Goal: Task Accomplishment & Management: Complete application form

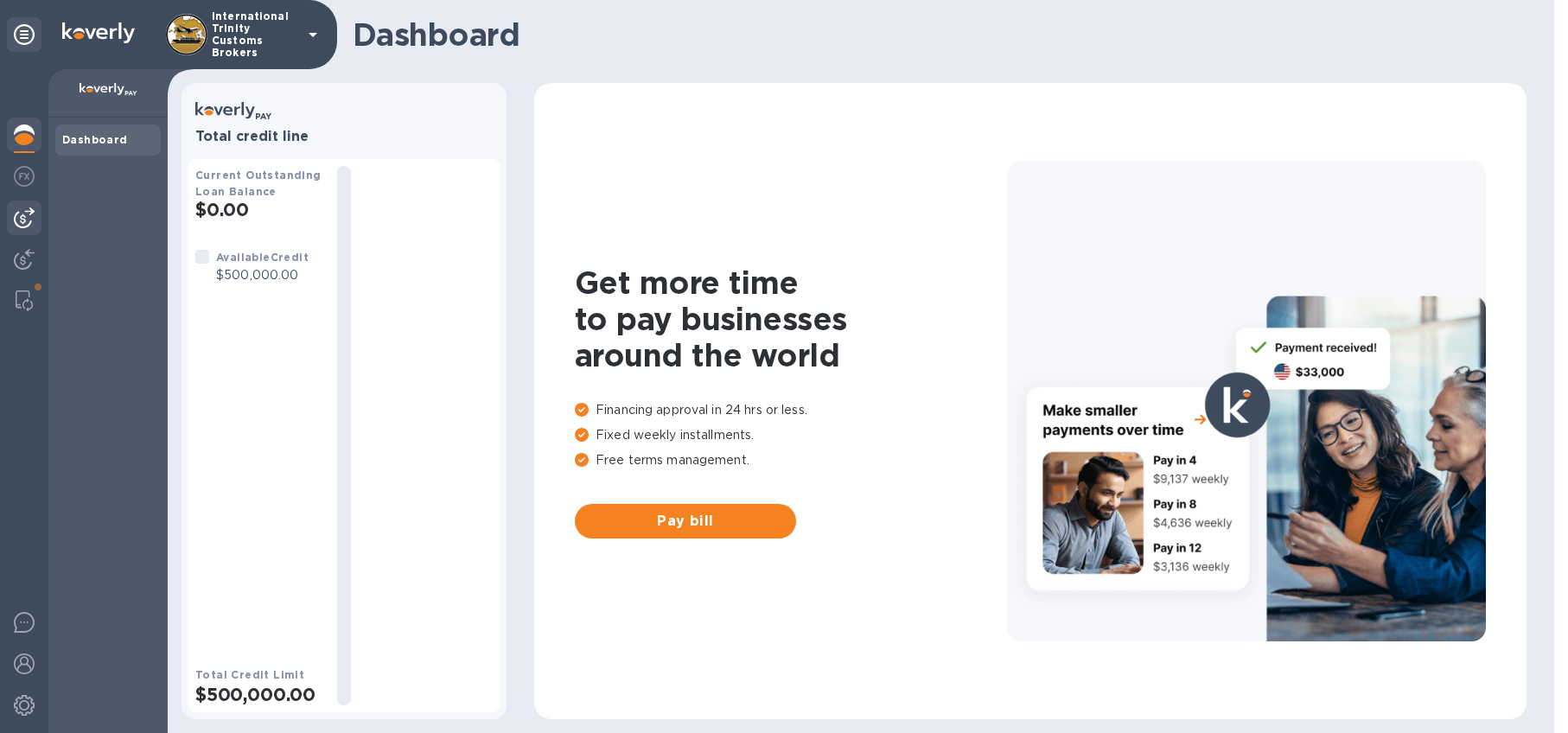
click at [31, 215] on img at bounding box center [24, 218] width 21 height 21
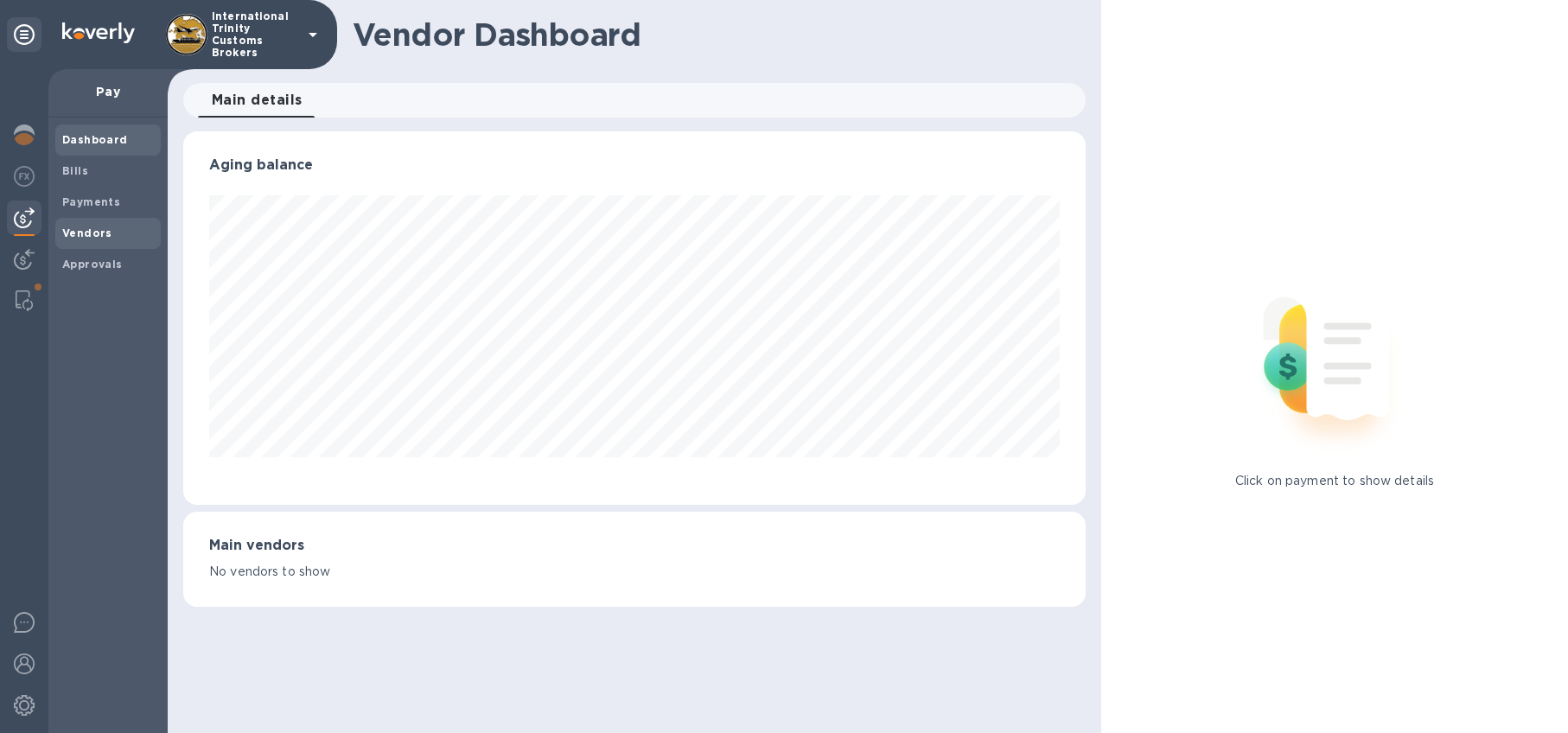
scroll to position [373, 903]
click at [96, 234] on b "Vendors" at bounding box center [87, 233] width 50 height 13
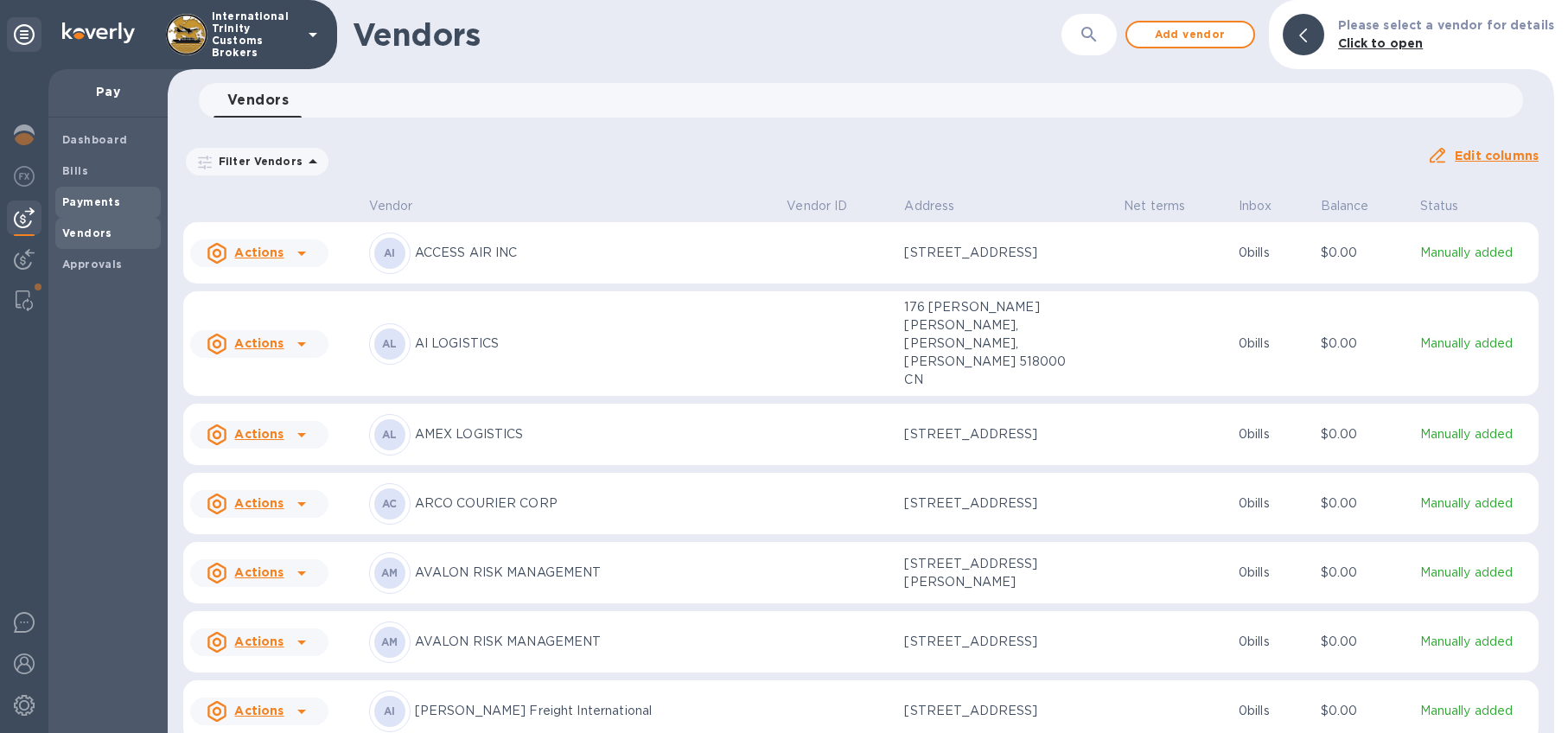
click at [93, 205] on b "Payments" at bounding box center [91, 202] width 58 height 13
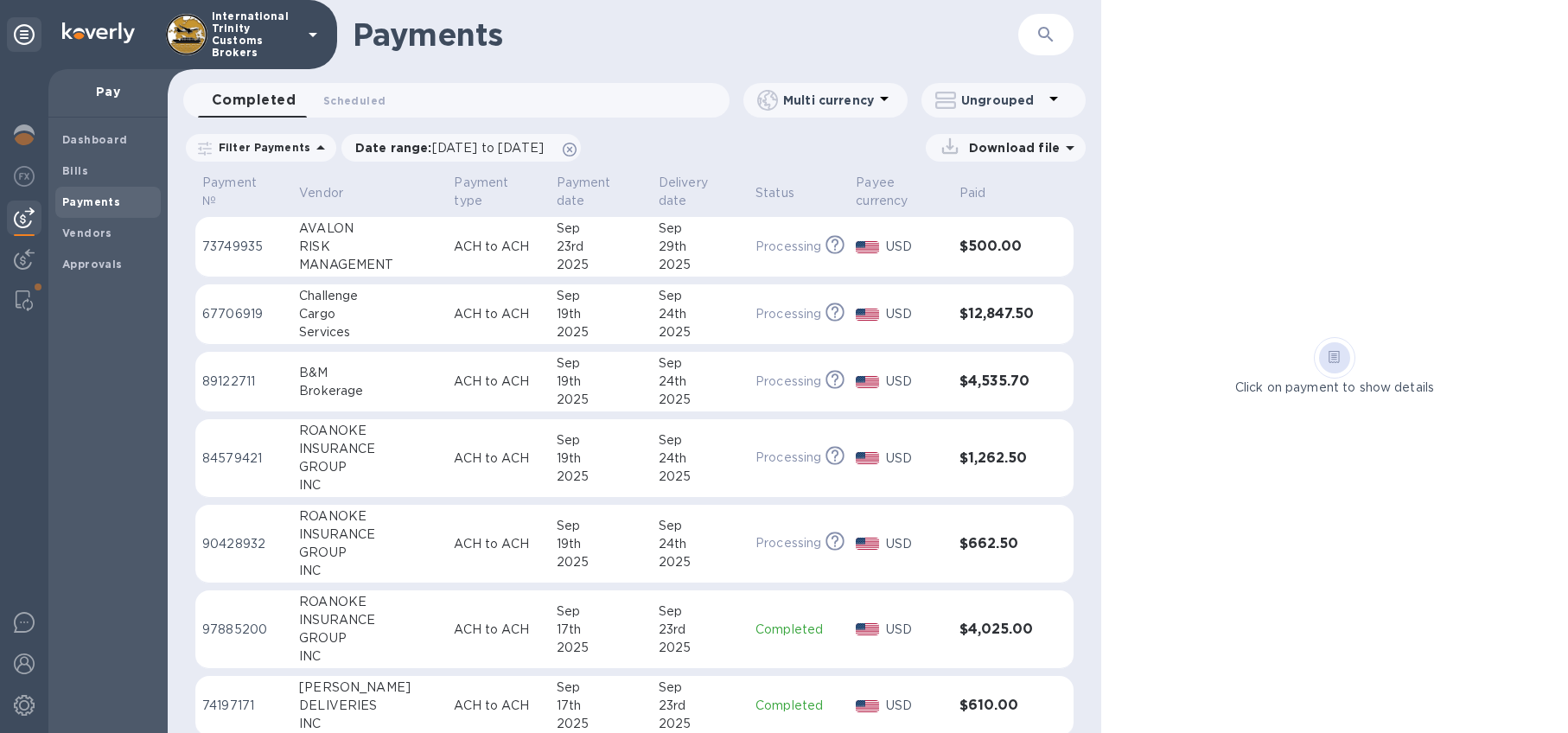
click at [29, 212] on img at bounding box center [24, 218] width 21 height 21
click at [103, 99] on p "Pay" at bounding box center [108, 91] width 92 height 17
click at [113, 90] on p "Pay" at bounding box center [108, 91] width 92 height 17
click at [102, 130] on div "Dashboard" at bounding box center [108, 140] width 106 height 31
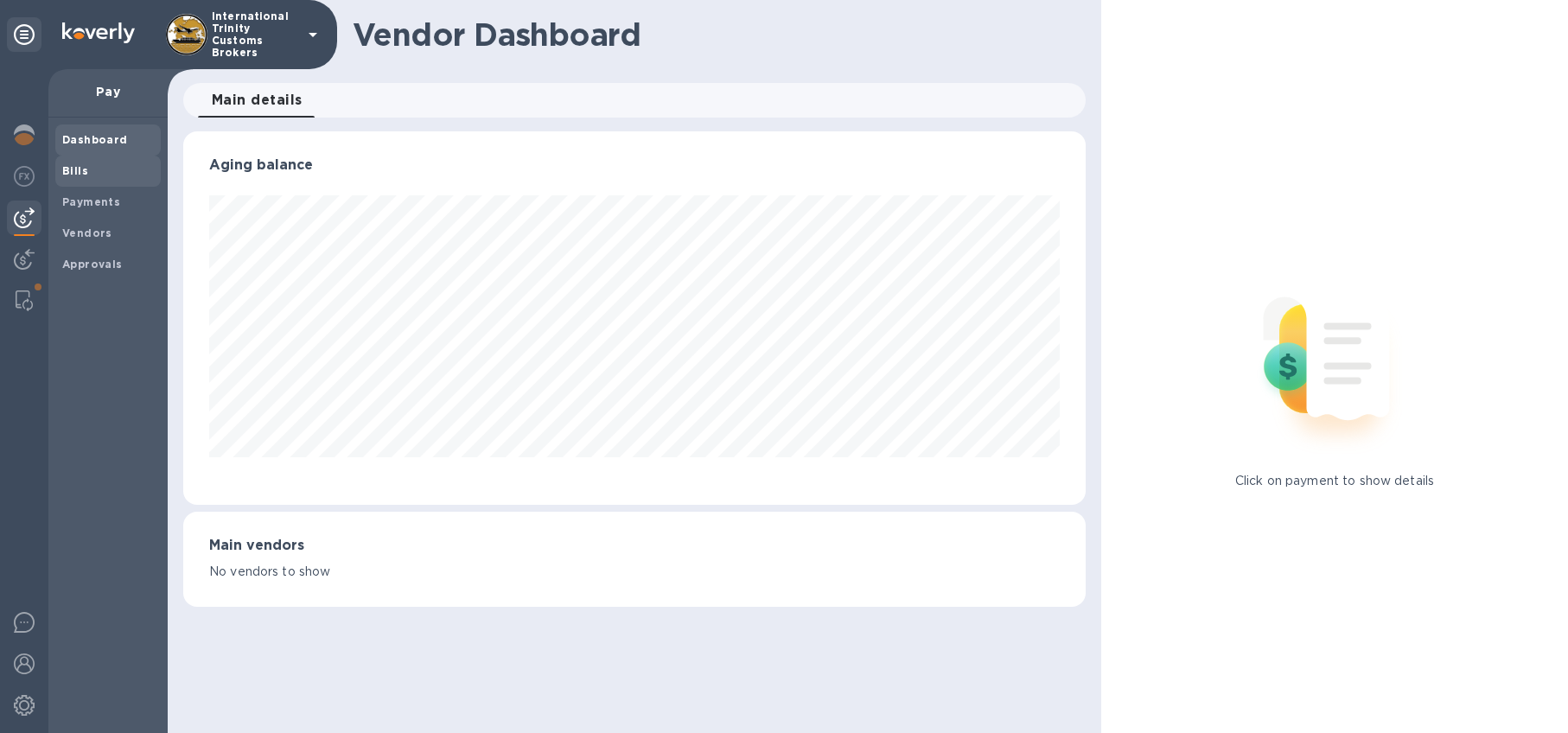
scroll to position [373, 903]
click at [100, 170] on span "Bills" at bounding box center [108, 171] width 92 height 17
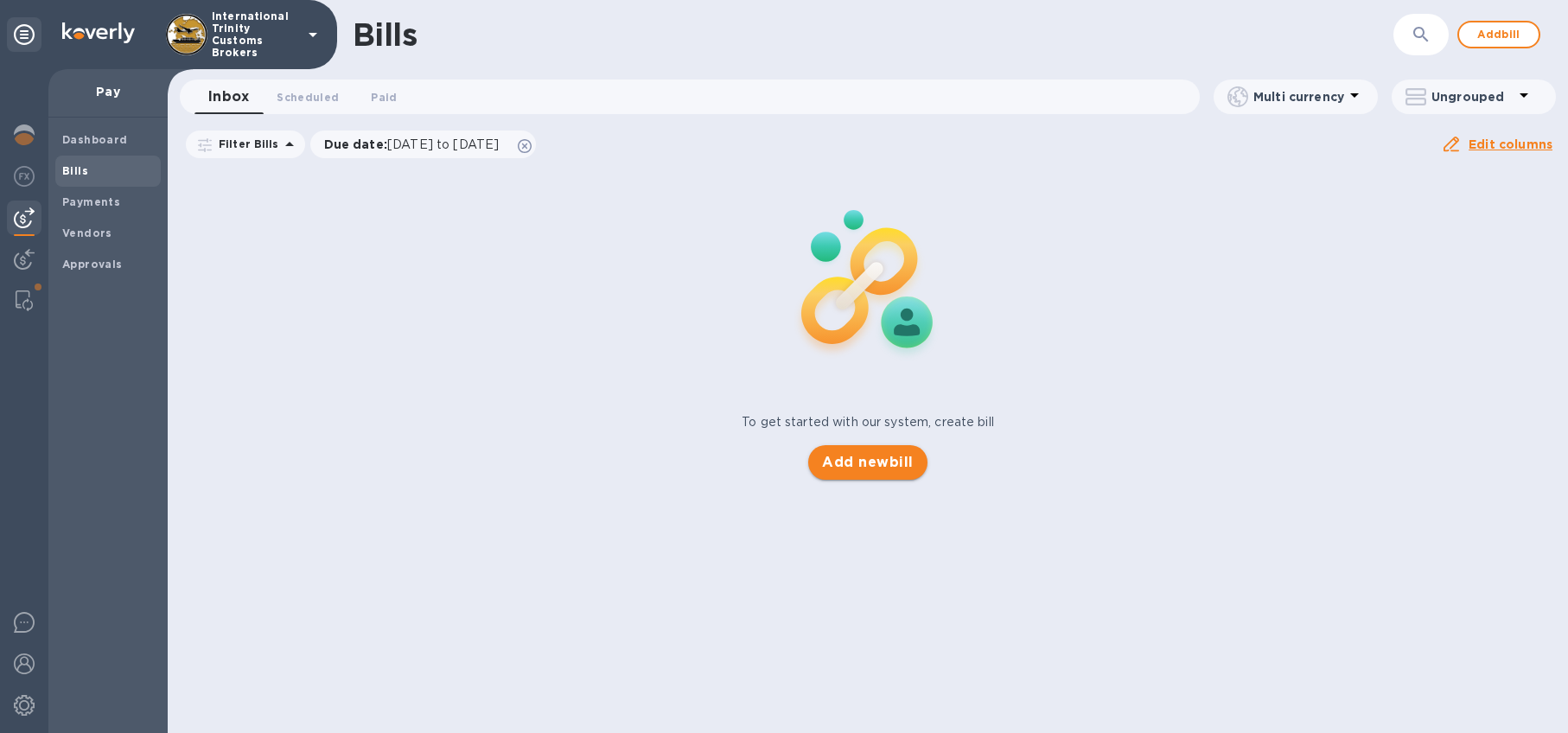
click at [869, 459] on span "Add new bill" at bounding box center [867, 462] width 91 height 21
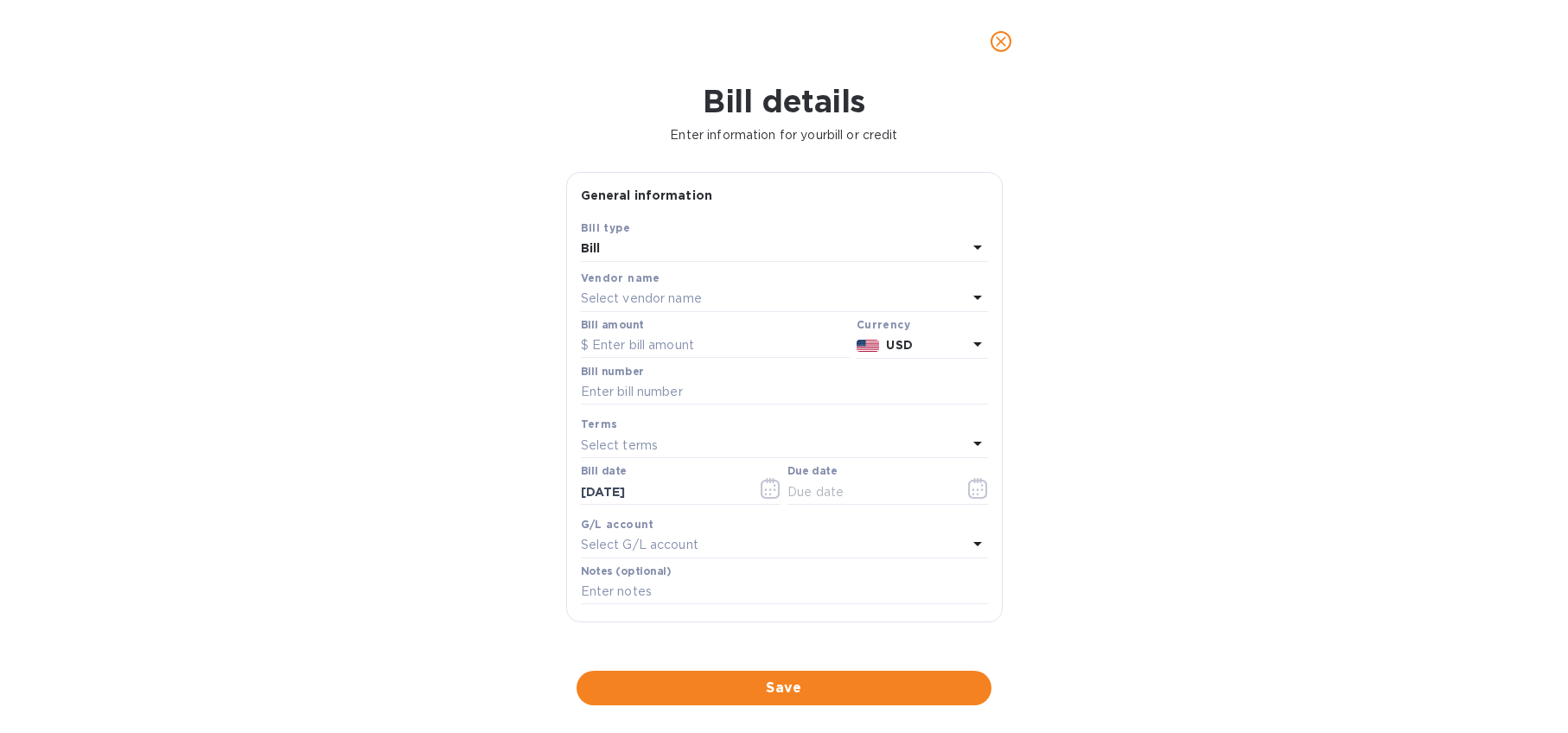
click at [654, 299] on p "Select vendor name" at bounding box center [641, 299] width 121 height 18
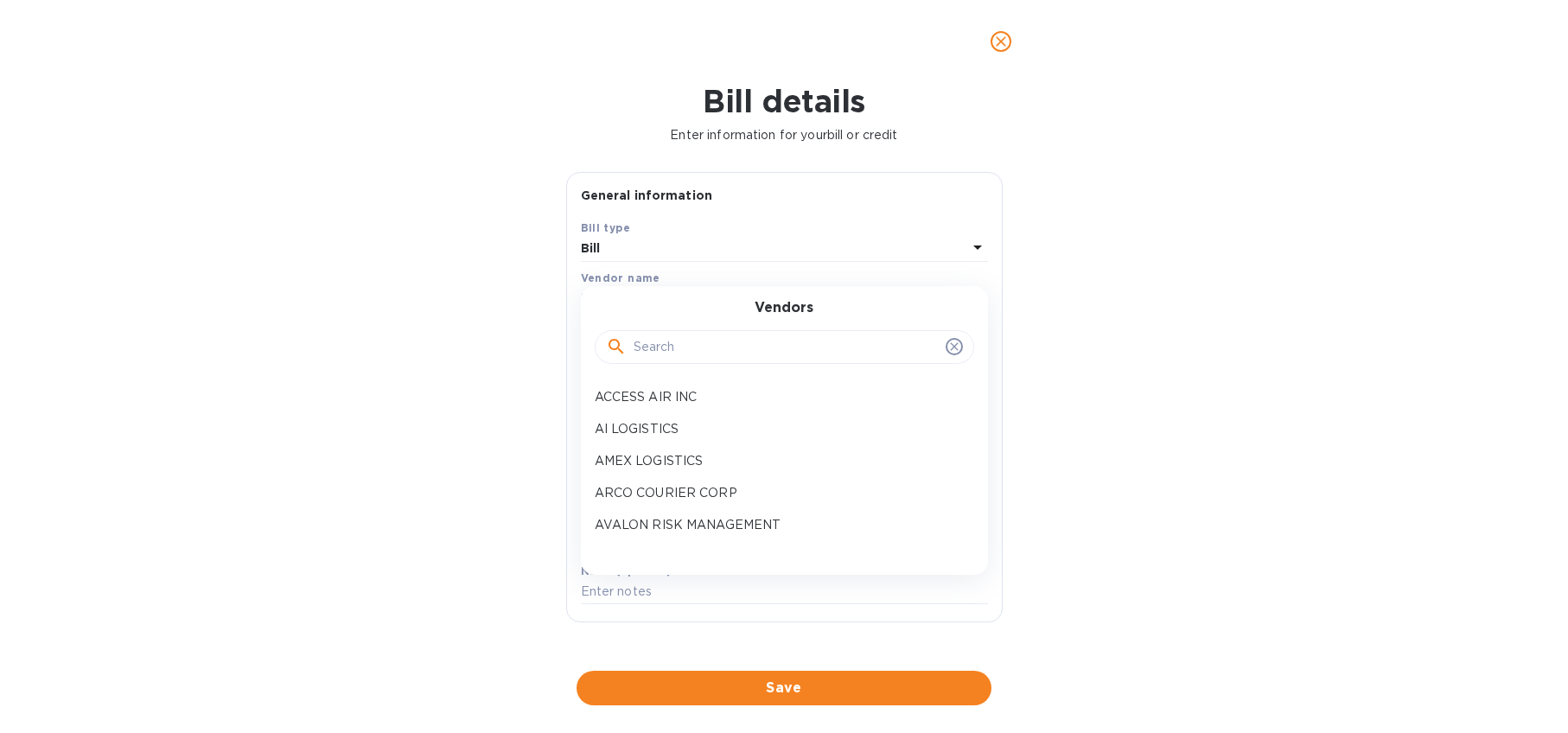
click at [654, 357] on input "text" at bounding box center [786, 348] width 306 height 26
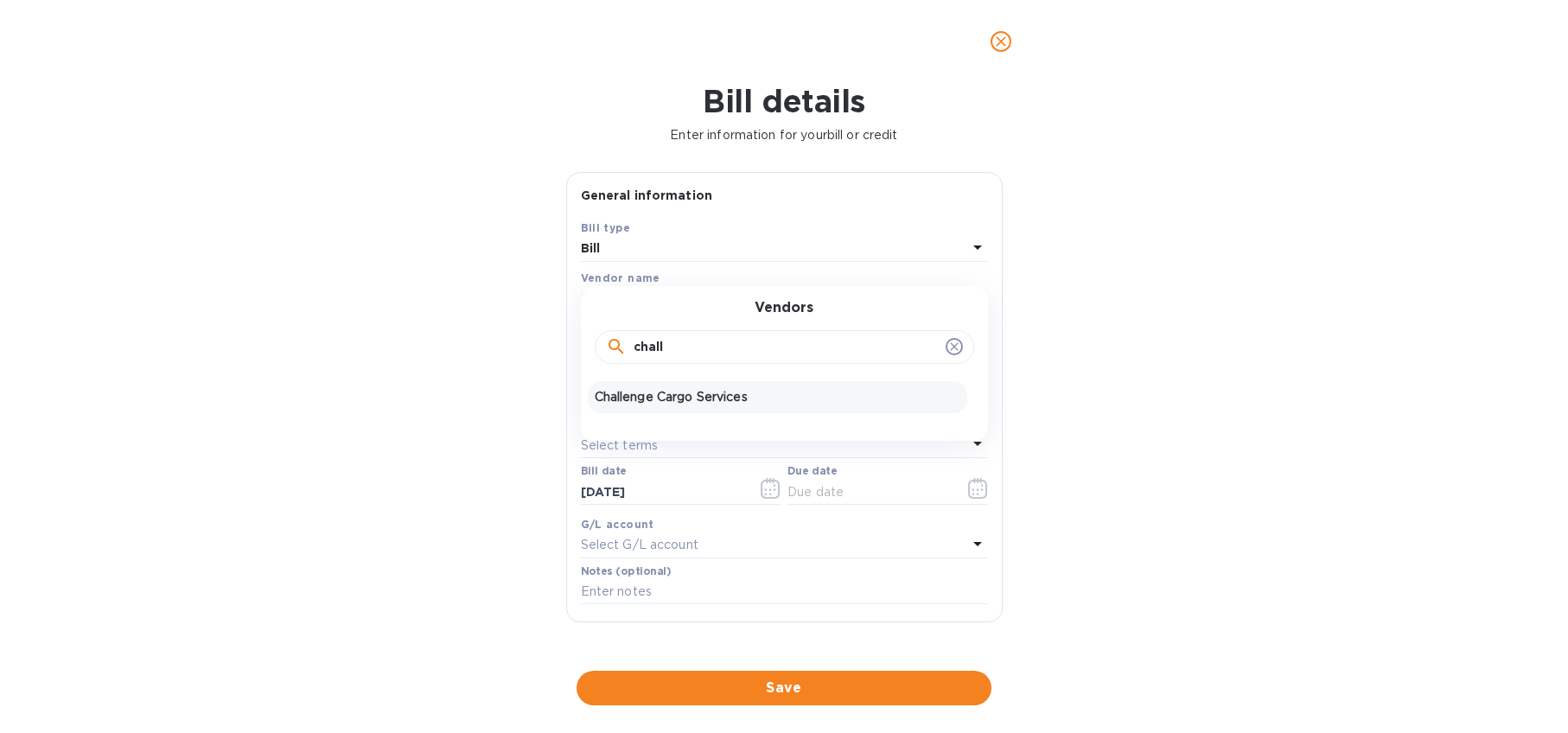
type input "chall"
click at [665, 394] on p "Challenge Cargo Services" at bounding box center [777, 397] width 366 height 18
click at [672, 346] on input "text" at bounding box center [715, 346] width 269 height 26
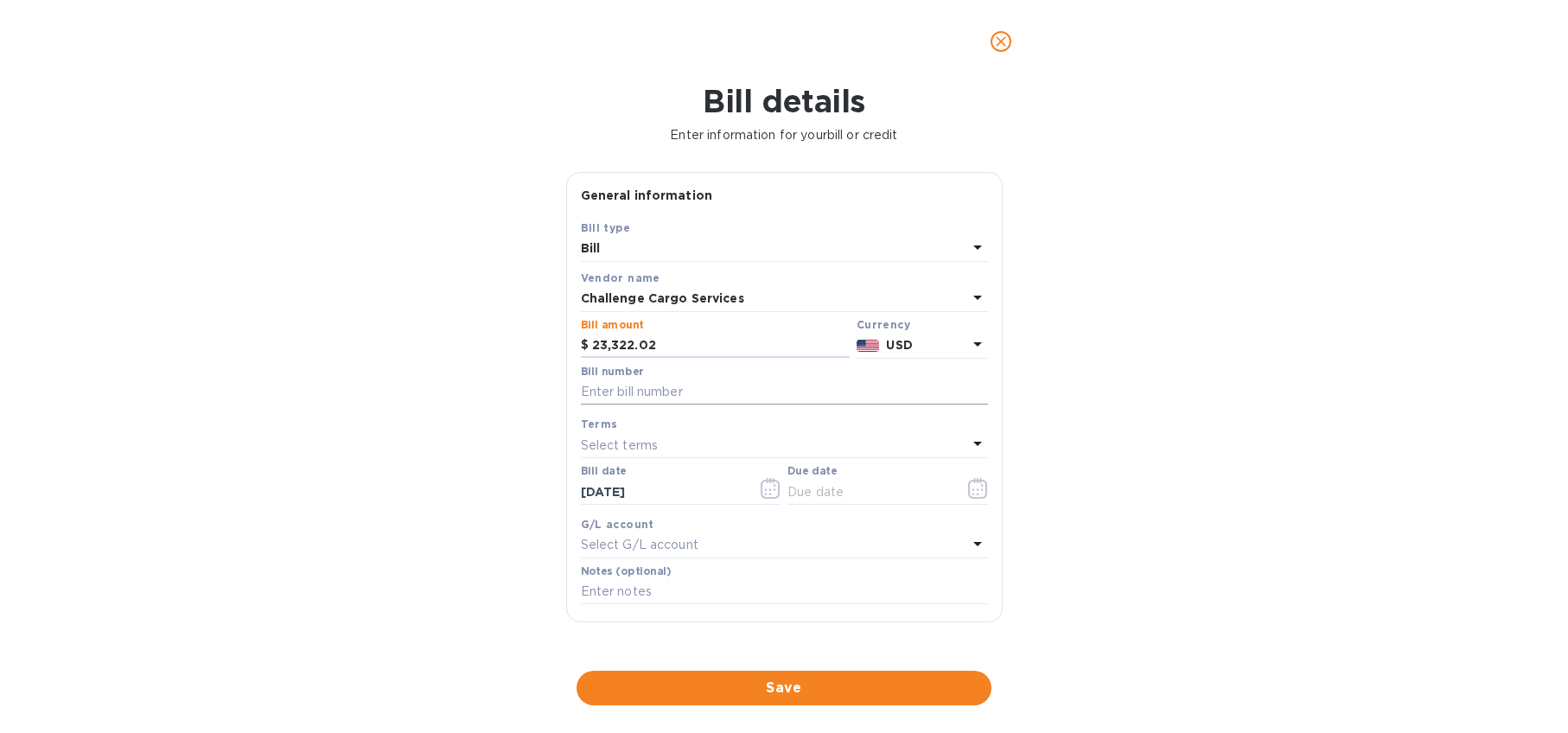
type input "23,322.02"
click at [665, 385] on input "text" at bounding box center [785, 392] width 407 height 26
type input "d"
type input "D52877 D52952"
click at [638, 593] on input "text" at bounding box center [785, 592] width 407 height 26
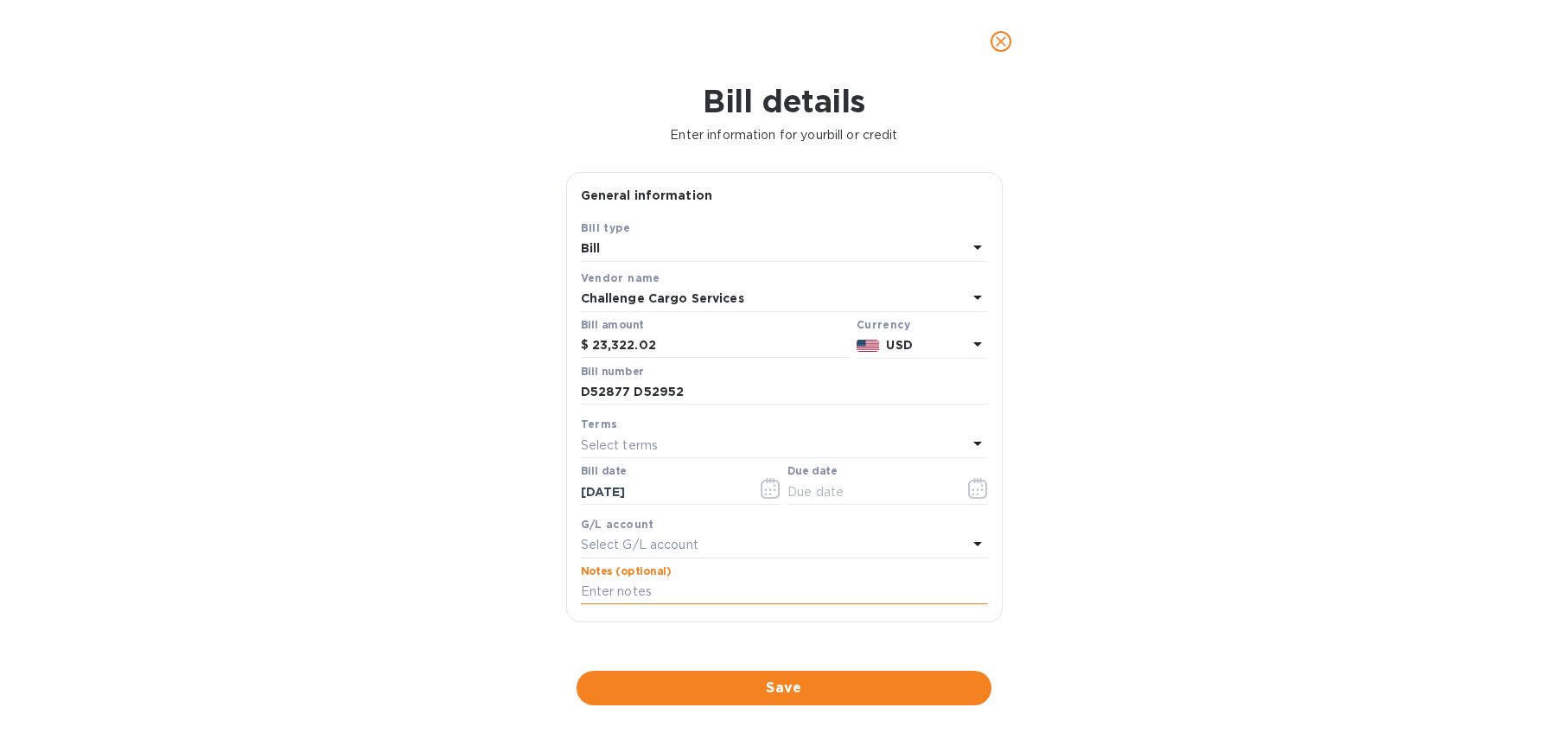
paste input "Buenos [PERSON_NAME], enviamos otro pago de $23.322,02 por invoices: D52877 de …"
drag, startPoint x: 747, startPoint y: 594, endPoint x: 491, endPoint y: 578, distance: 256.5
click at [488, 582] on div "Bill details Enter information for your bill or credit General information Save…" at bounding box center [784, 407] width 1568 height 650
click at [702, 589] on input "Buenos [PERSON_NAME], enviamos otro pago de $23.322,02 por invoices: D52877 de …" at bounding box center [785, 592] width 407 height 26
drag, startPoint x: 754, startPoint y: 590, endPoint x: 493, endPoint y: 570, distance: 261.8
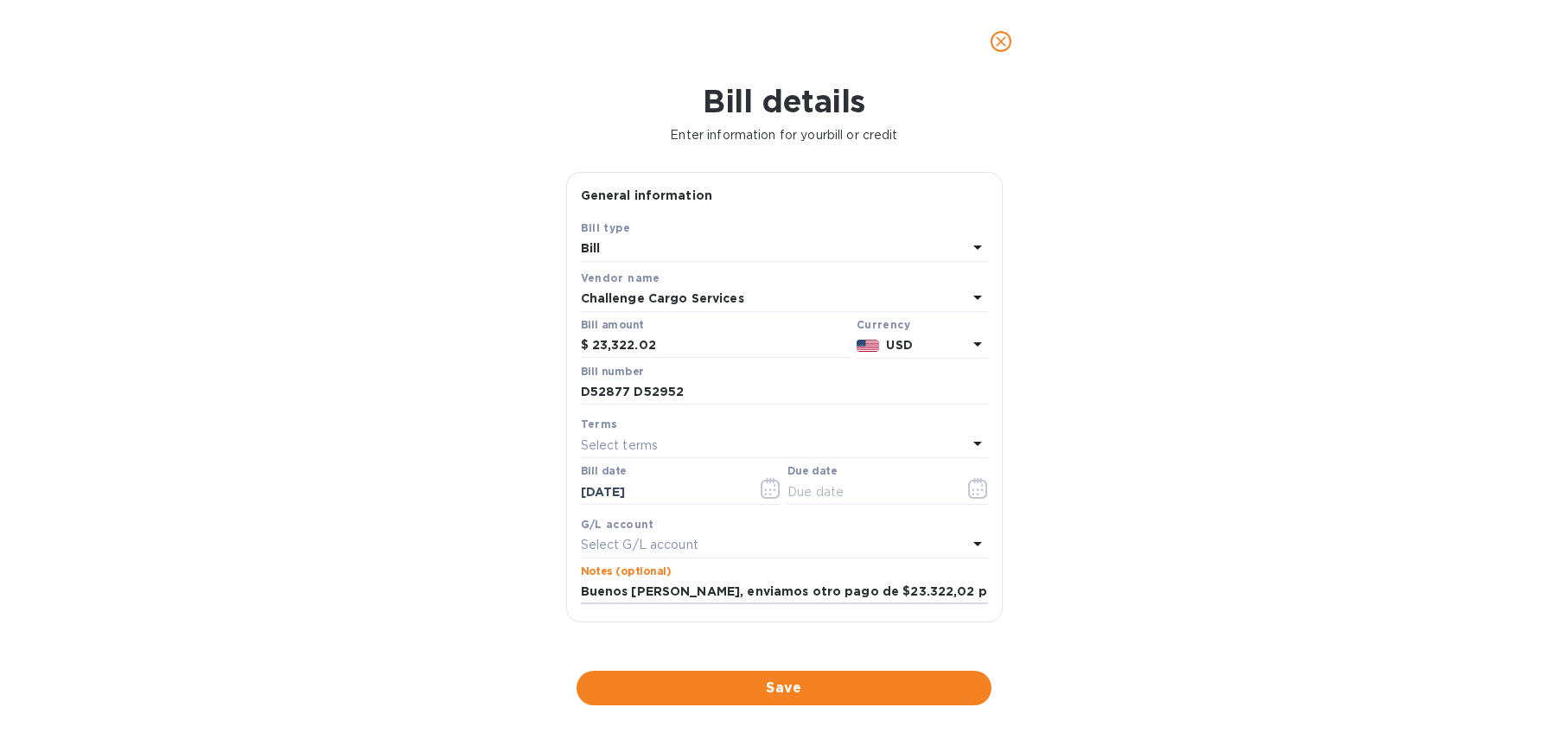
click at [494, 571] on div "Bill details Enter information for your bill or credit General information Save…" at bounding box center [784, 407] width 1568 height 650
type input "pago de $23.322,02 por invoices: D52877 de $ 11.058,27 y D52952 de $12.263,75"
click at [712, 433] on div "Select terms" at bounding box center [774, 445] width 387 height 24
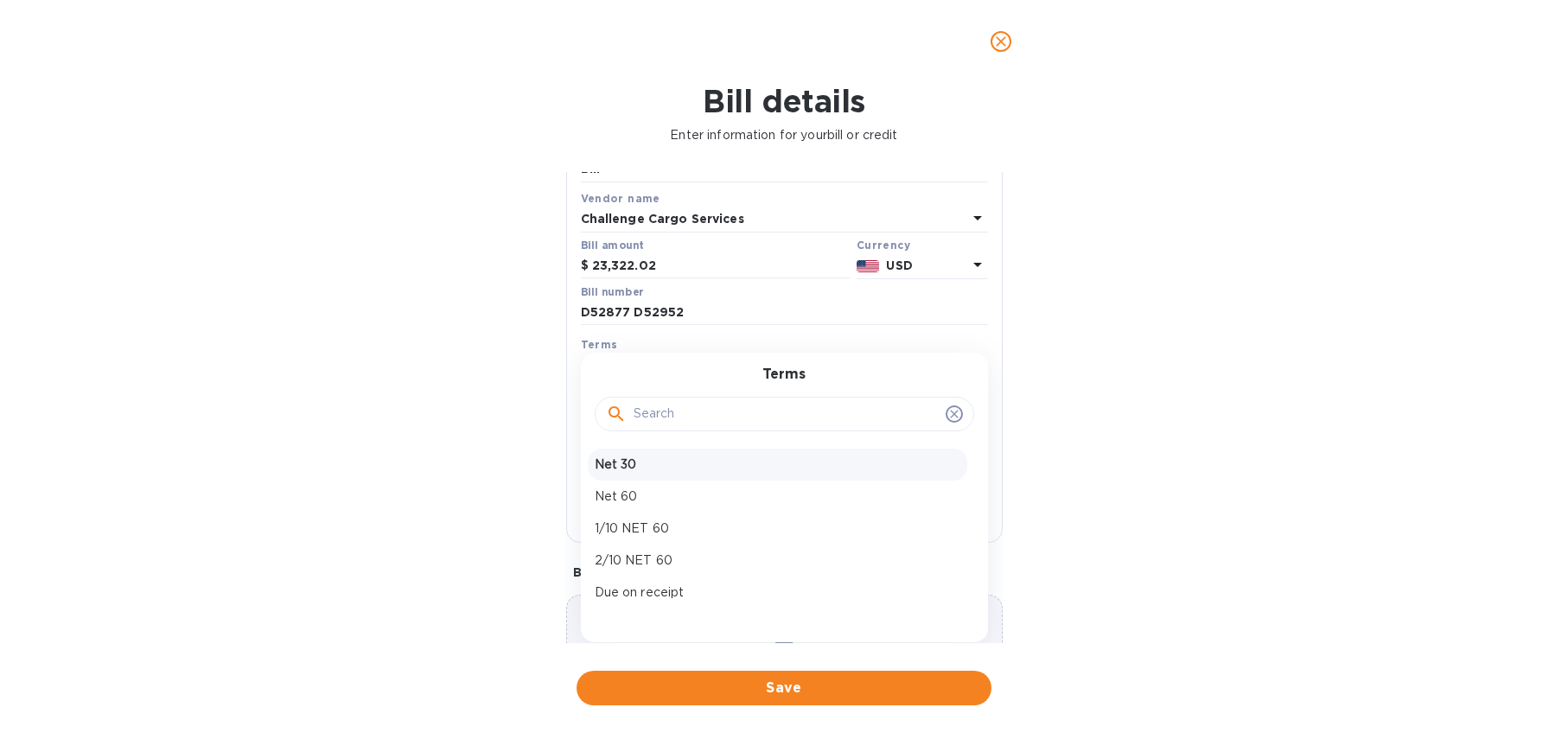
scroll to position [177, 0]
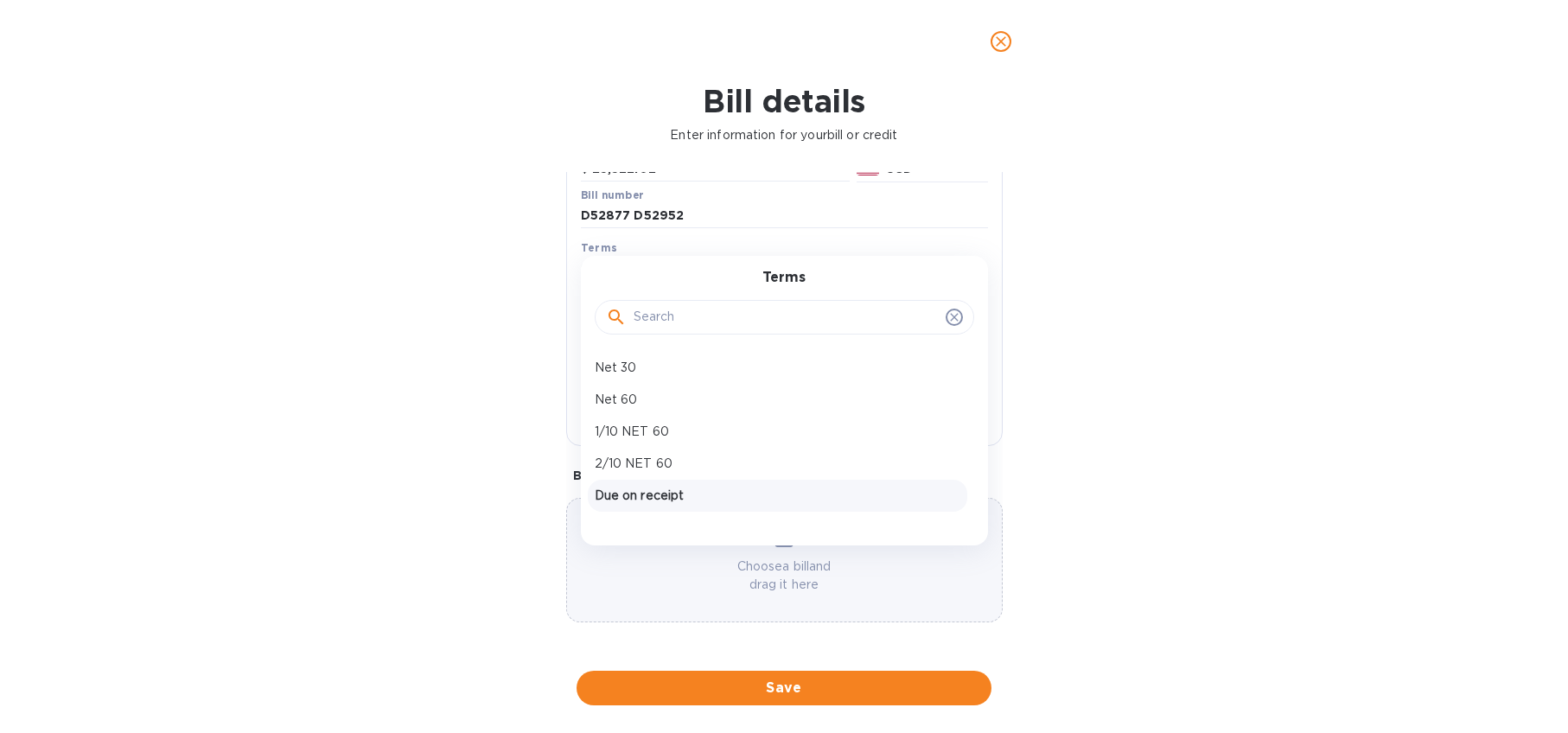
click at [726, 485] on div "Due on receipt" at bounding box center [778, 495] width 380 height 32
type input "[DATE]"
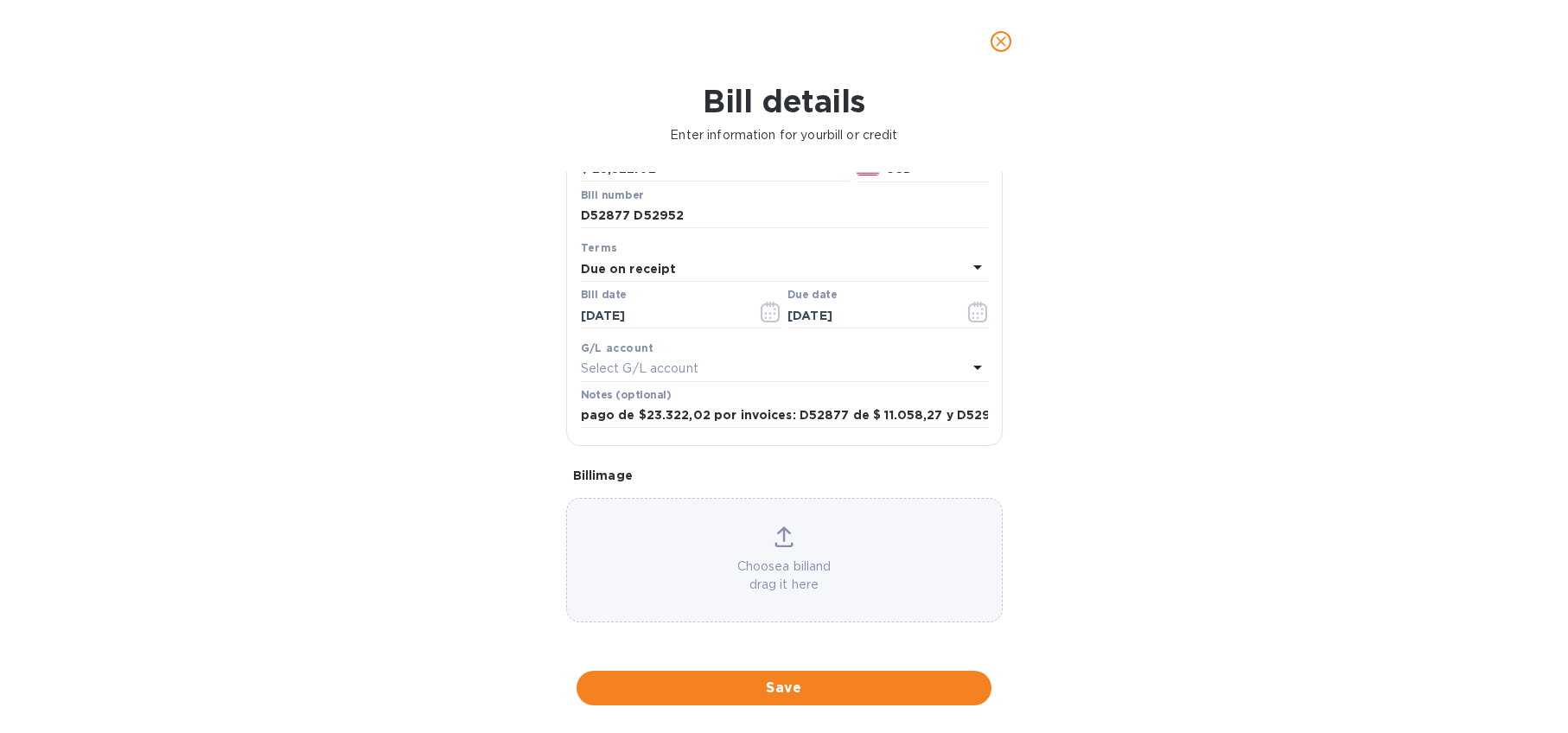
click at [781, 677] on button "Save" at bounding box center [783, 688] width 414 height 35
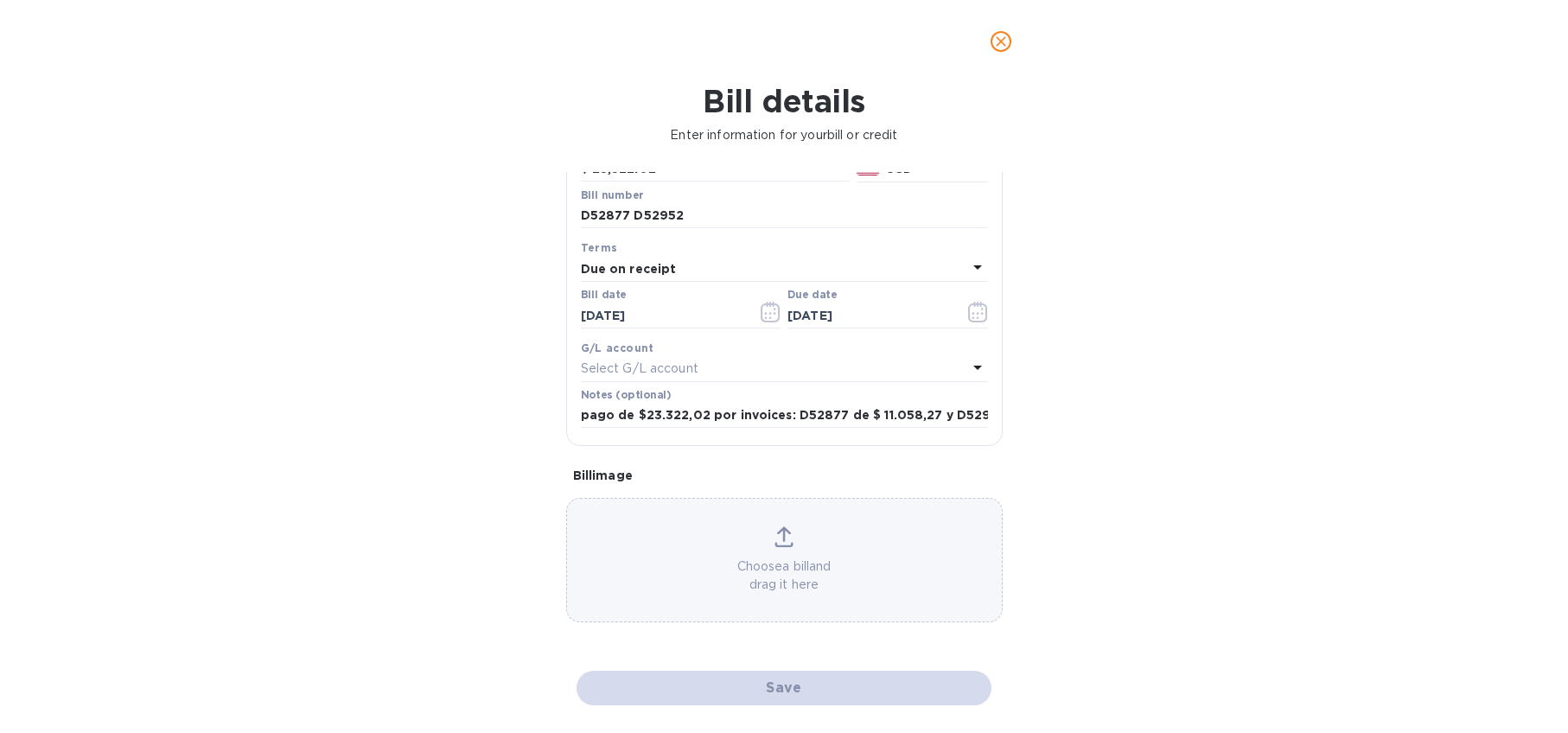
click at [783, 690] on div "Save" at bounding box center [784, 688] width 421 height 42
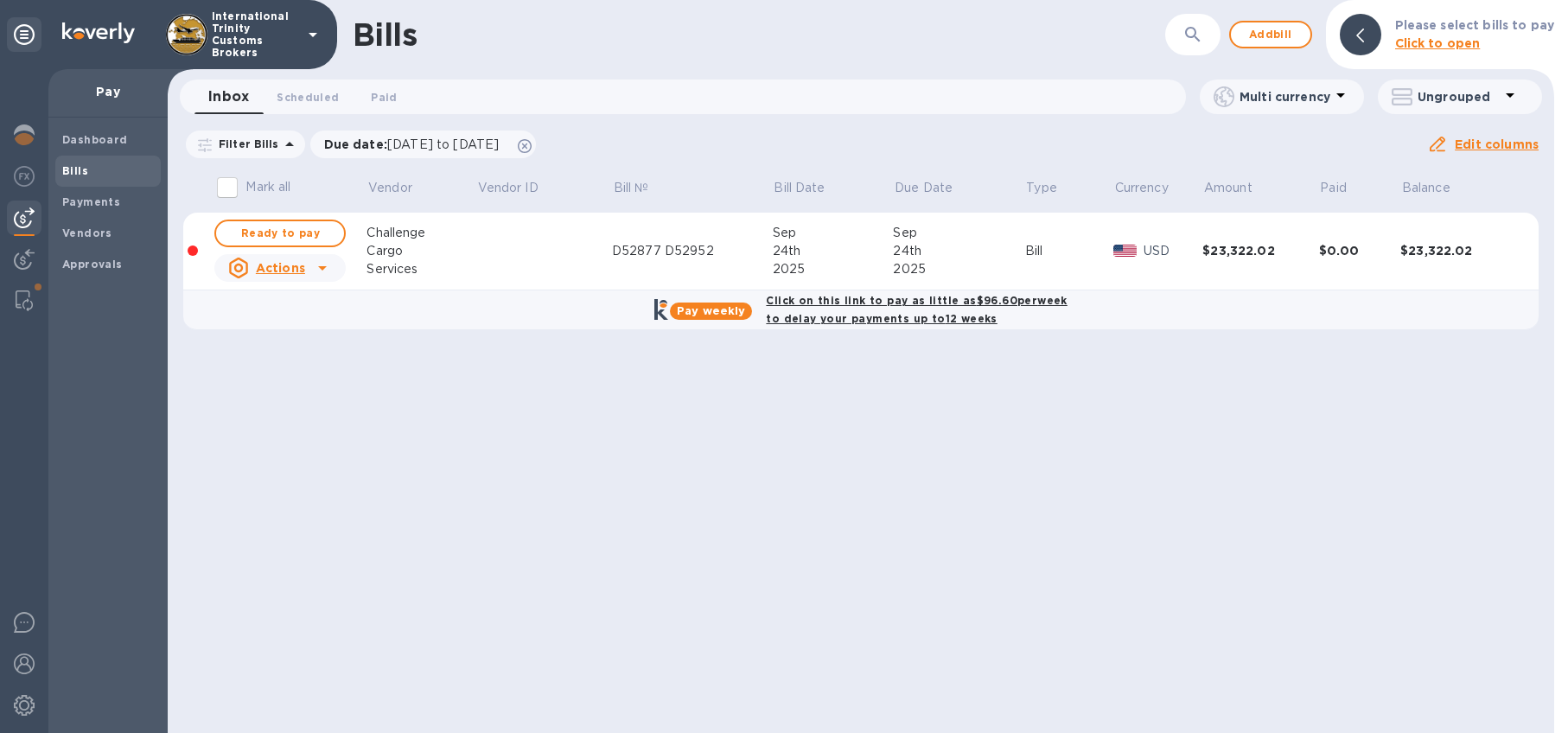
click at [265, 219] on div "Ready to pay" at bounding box center [280, 233] width 138 height 35
click at [265, 233] on span "Ready to pay" at bounding box center [280, 233] width 100 height 21
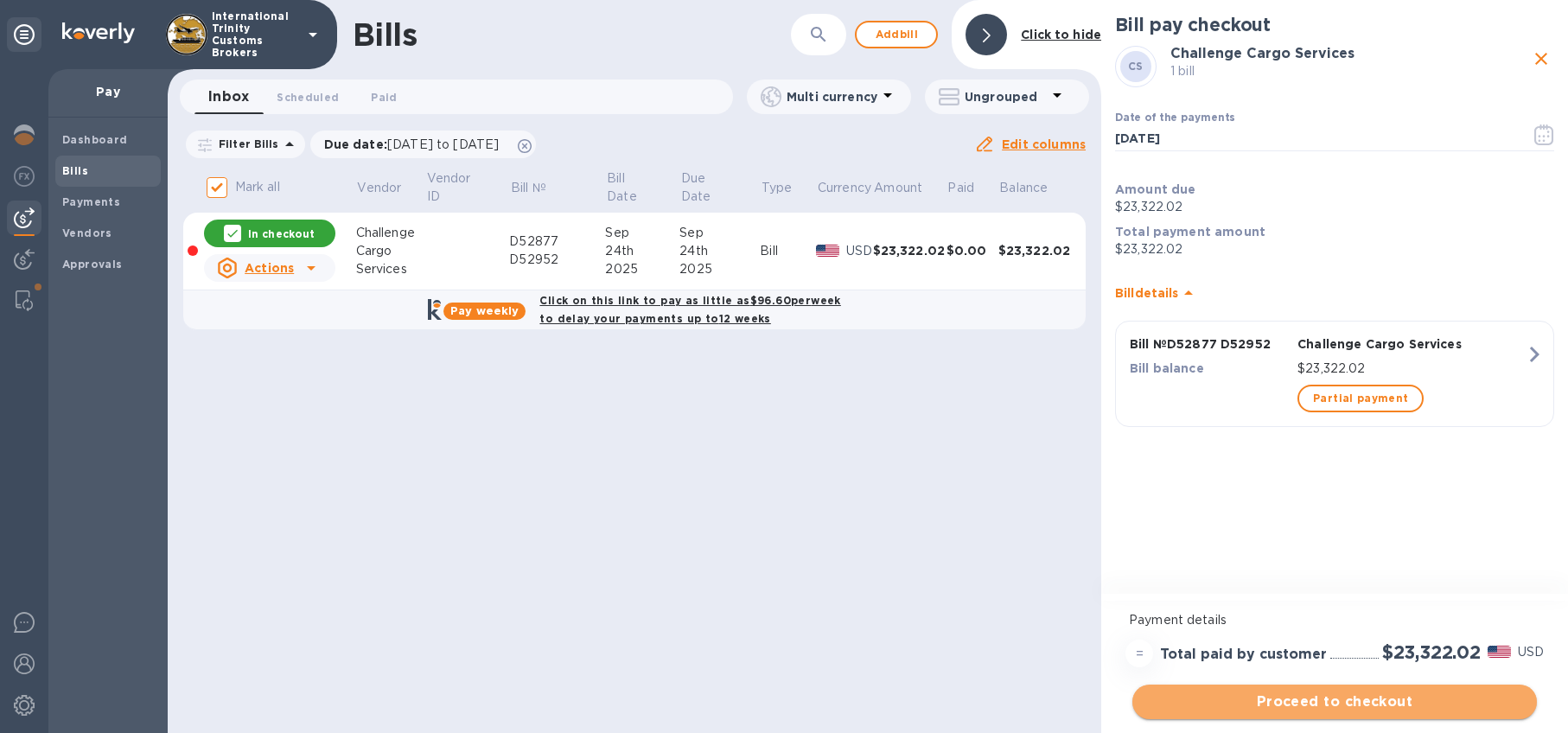
click at [1320, 705] on span "Proceed to checkout" at bounding box center [1334, 701] width 377 height 21
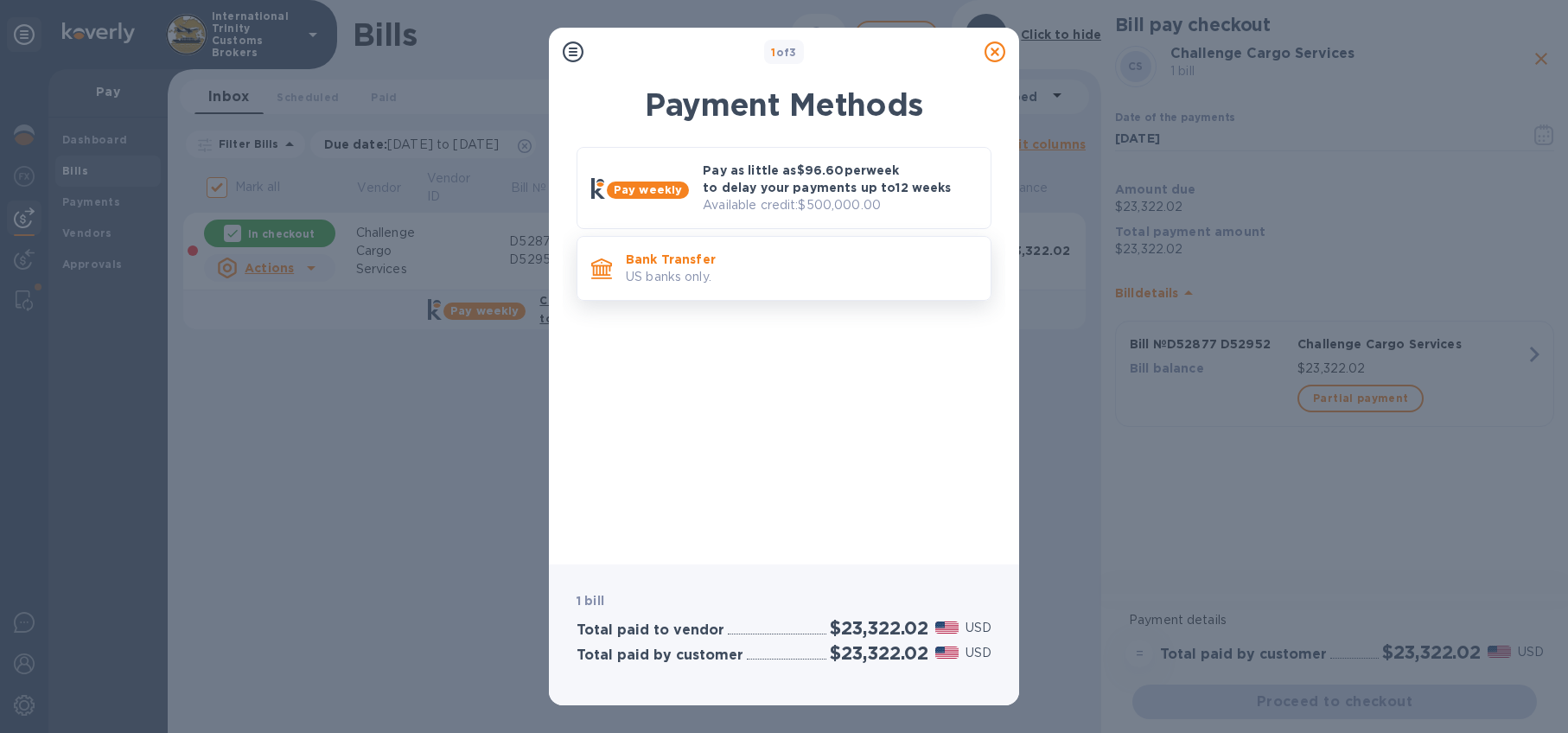
click at [703, 263] on p "Bank Transfer" at bounding box center [801, 259] width 351 height 17
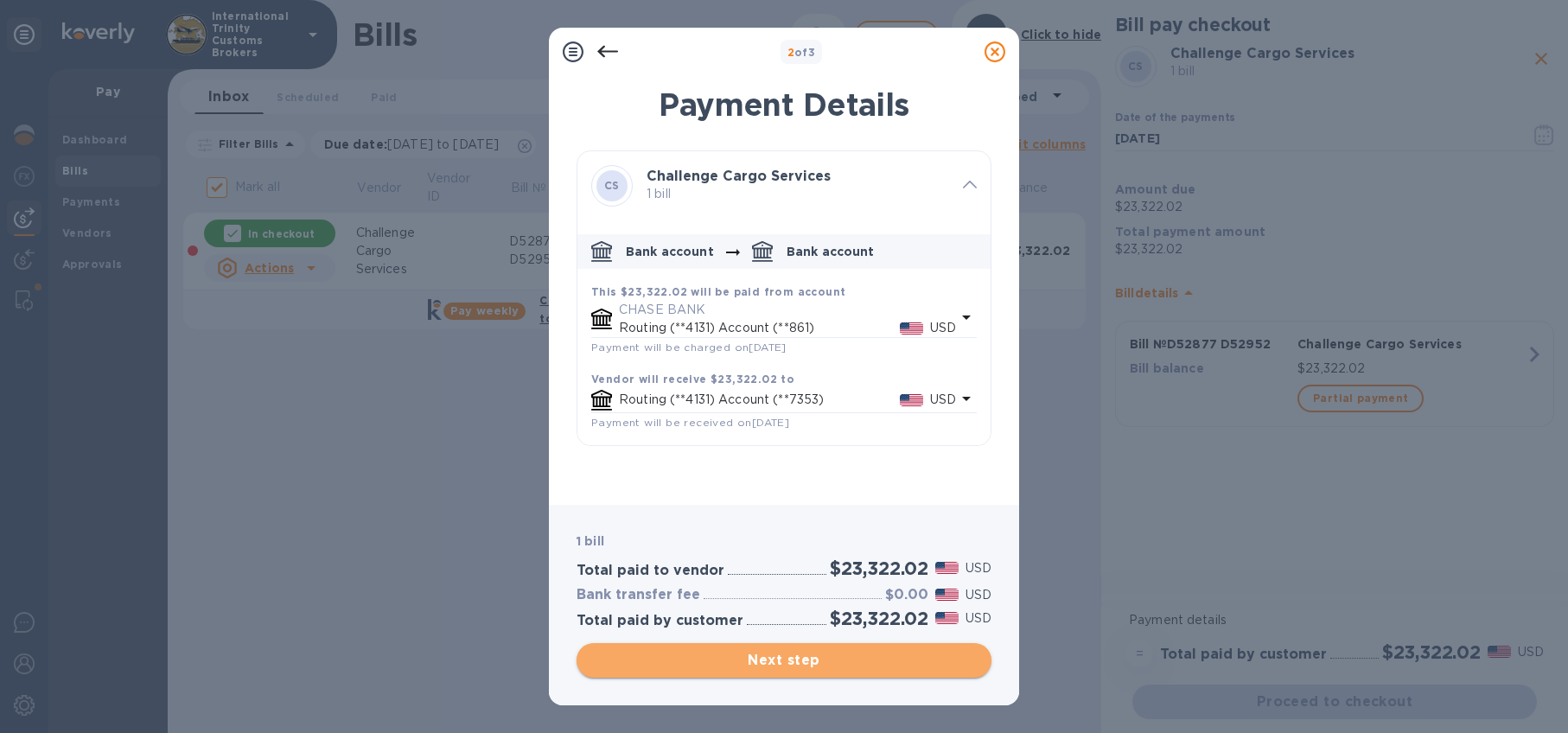
click at [806, 672] on button "Next step" at bounding box center [783, 660] width 414 height 35
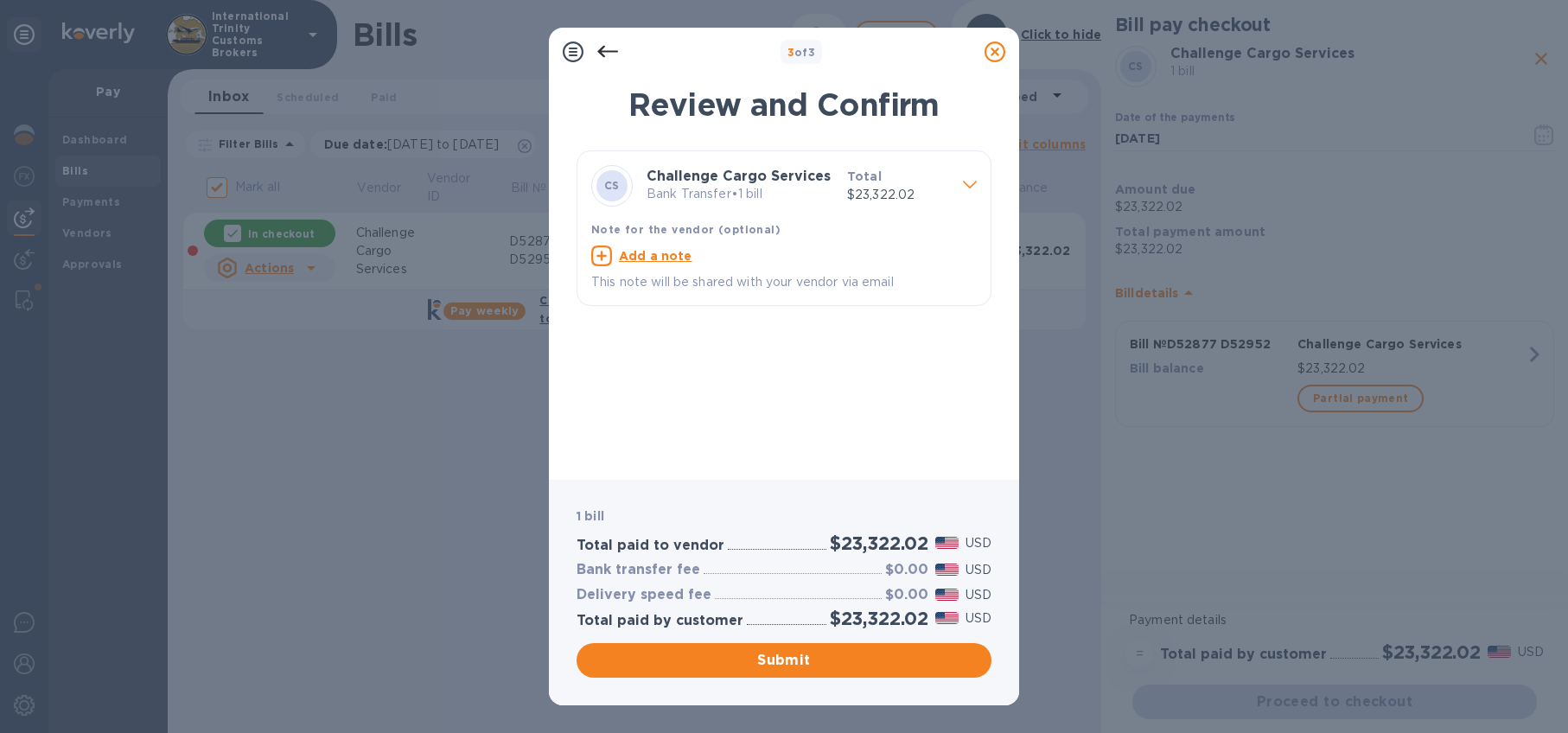
click at [800, 659] on span "Submit" at bounding box center [784, 660] width 388 height 21
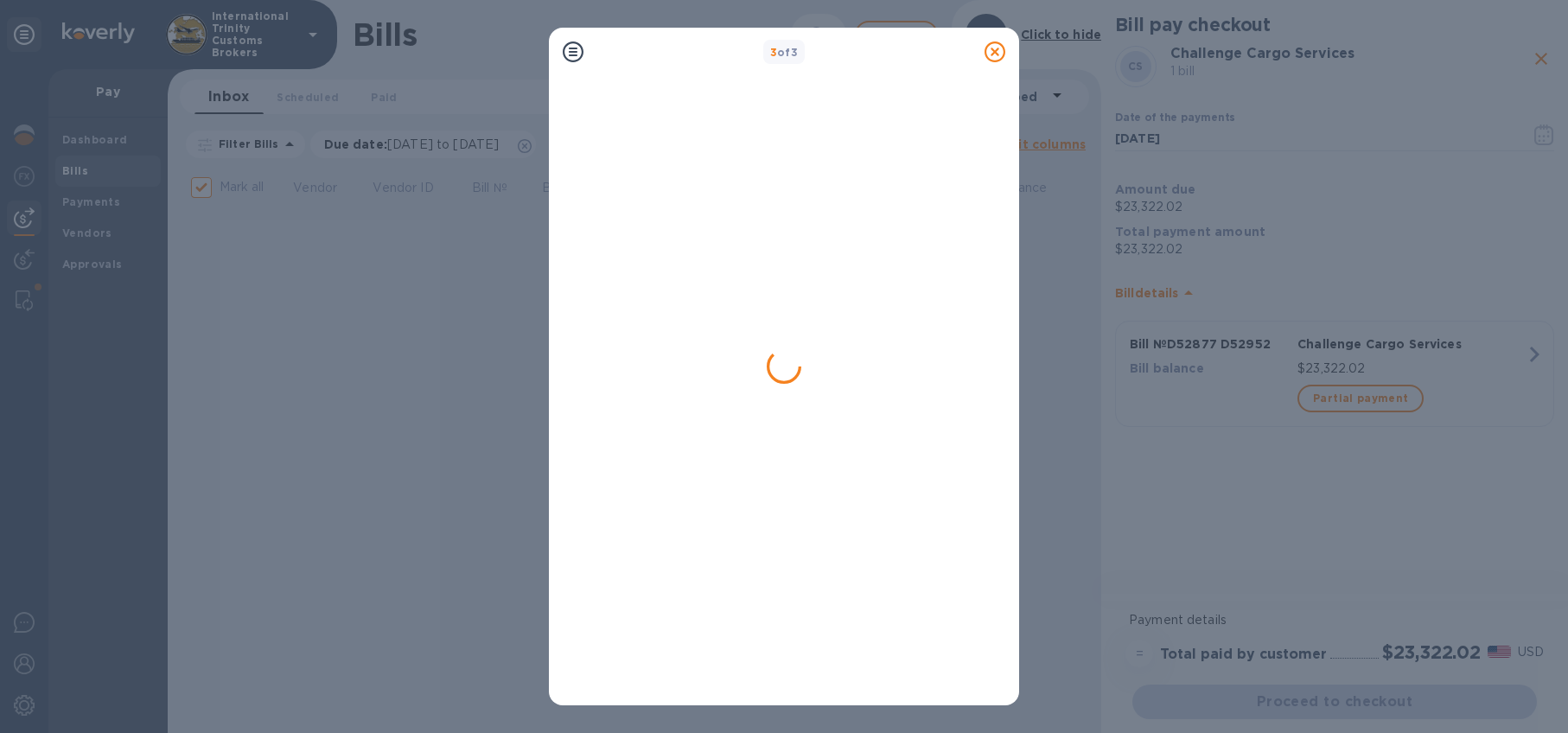
checkbox input "false"
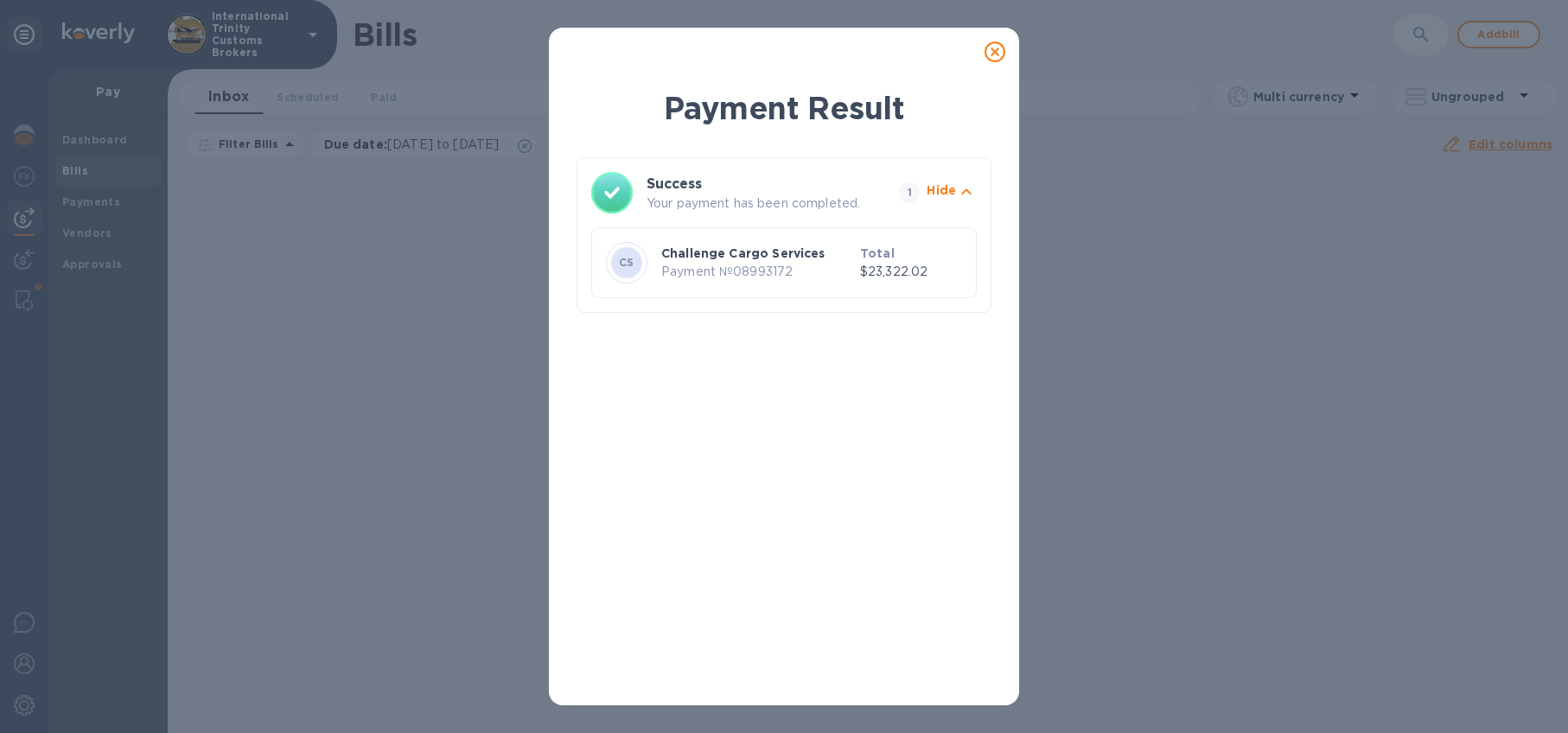
click at [807, 261] on p "Challenge Cargo Services" at bounding box center [757, 253] width 192 height 17
click at [998, 64] on div at bounding box center [995, 52] width 35 height 35
click at [1006, 50] on div at bounding box center [995, 52] width 35 height 35
click at [993, 52] on icon at bounding box center [995, 52] width 21 height 21
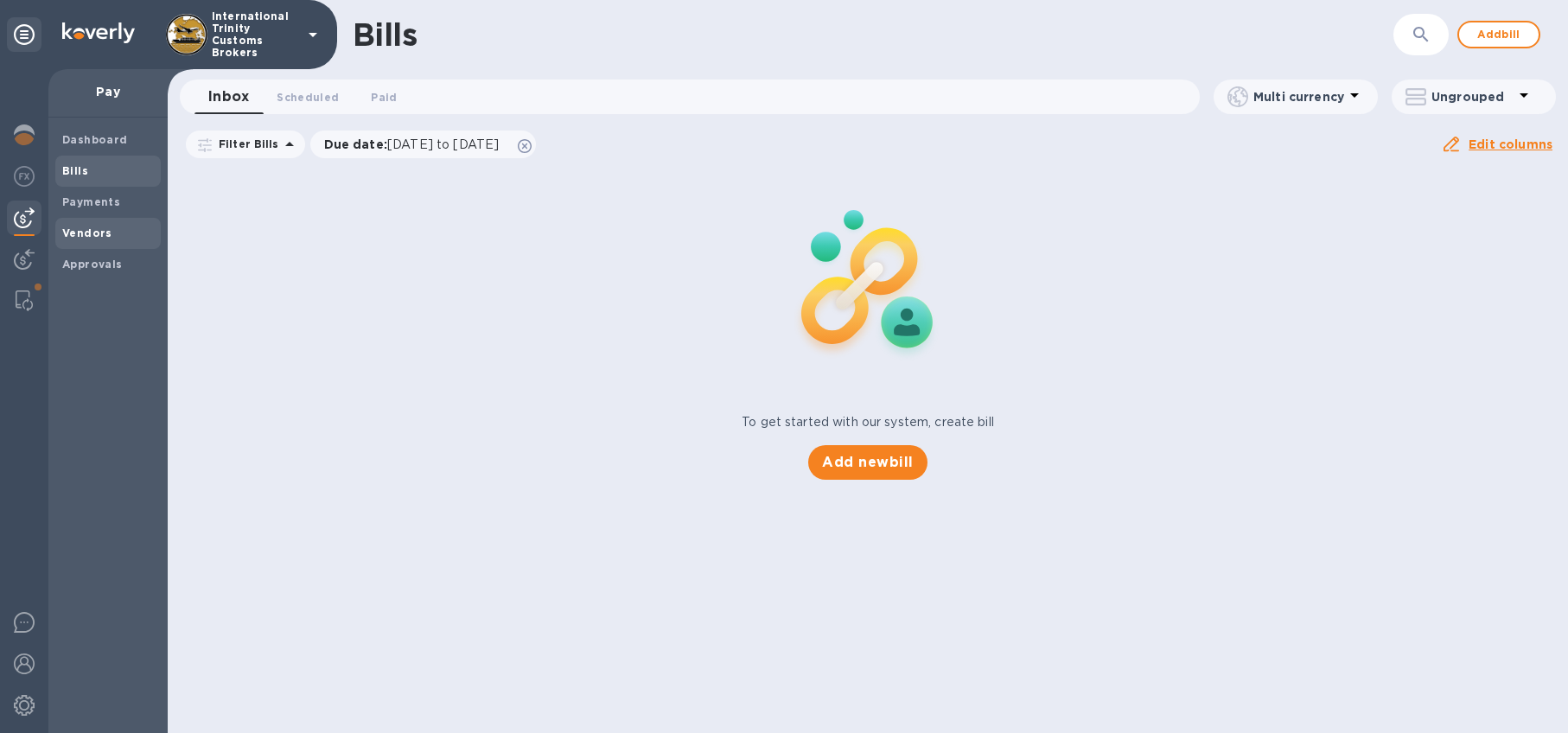
click at [109, 232] on span "Vendors" at bounding box center [108, 233] width 92 height 17
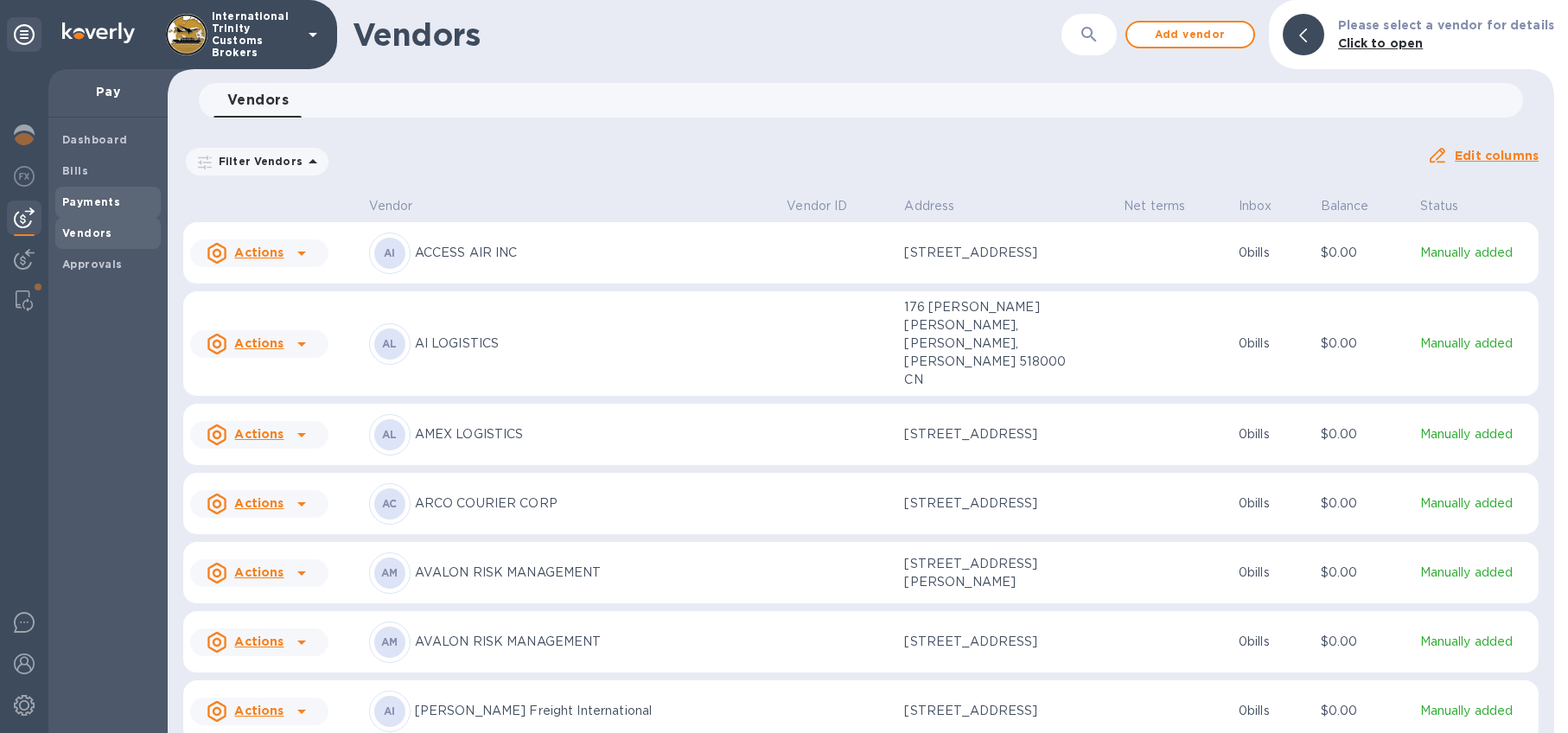
click at [101, 192] on div "Payments" at bounding box center [108, 202] width 106 height 31
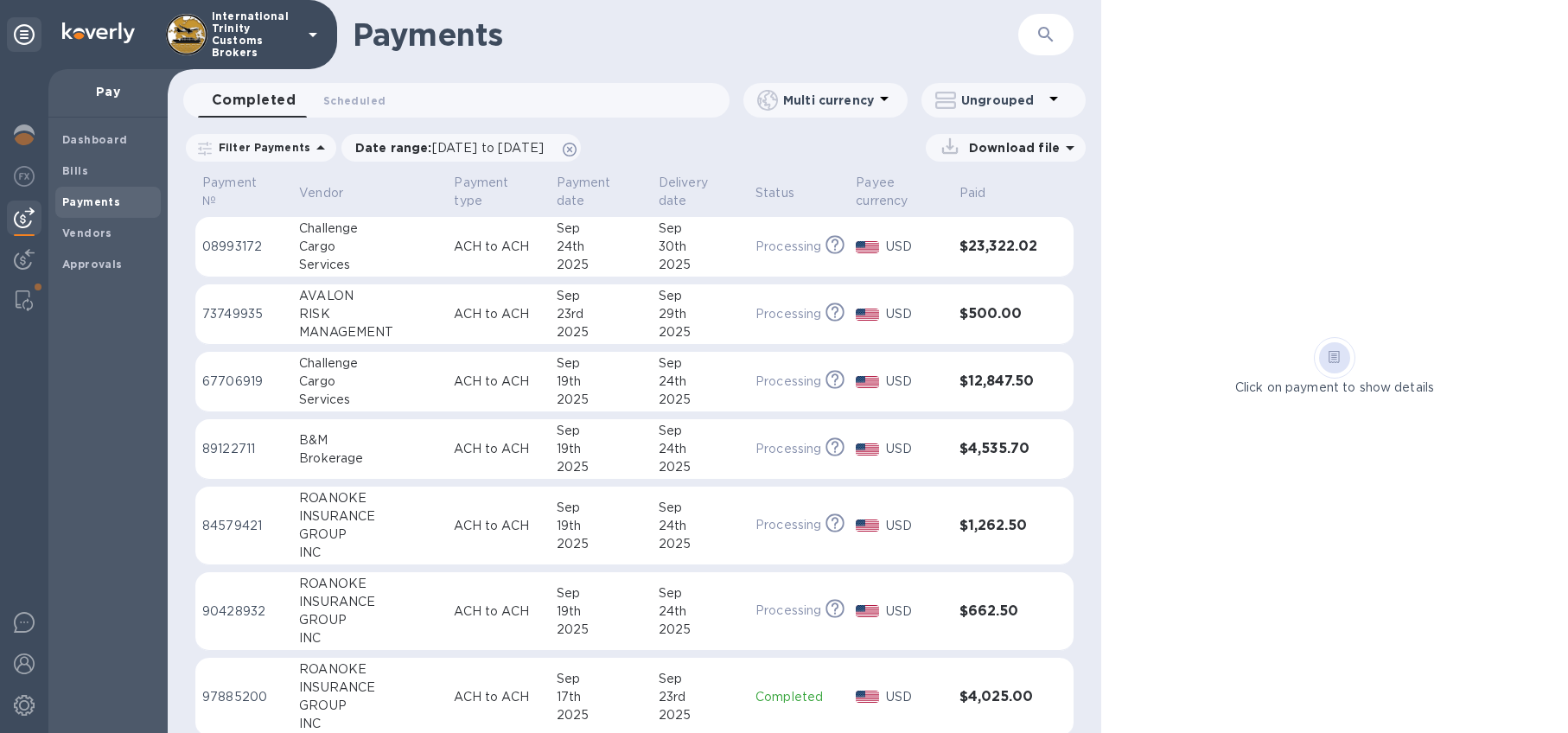
click at [341, 245] on div "Cargo" at bounding box center [369, 247] width 141 height 18
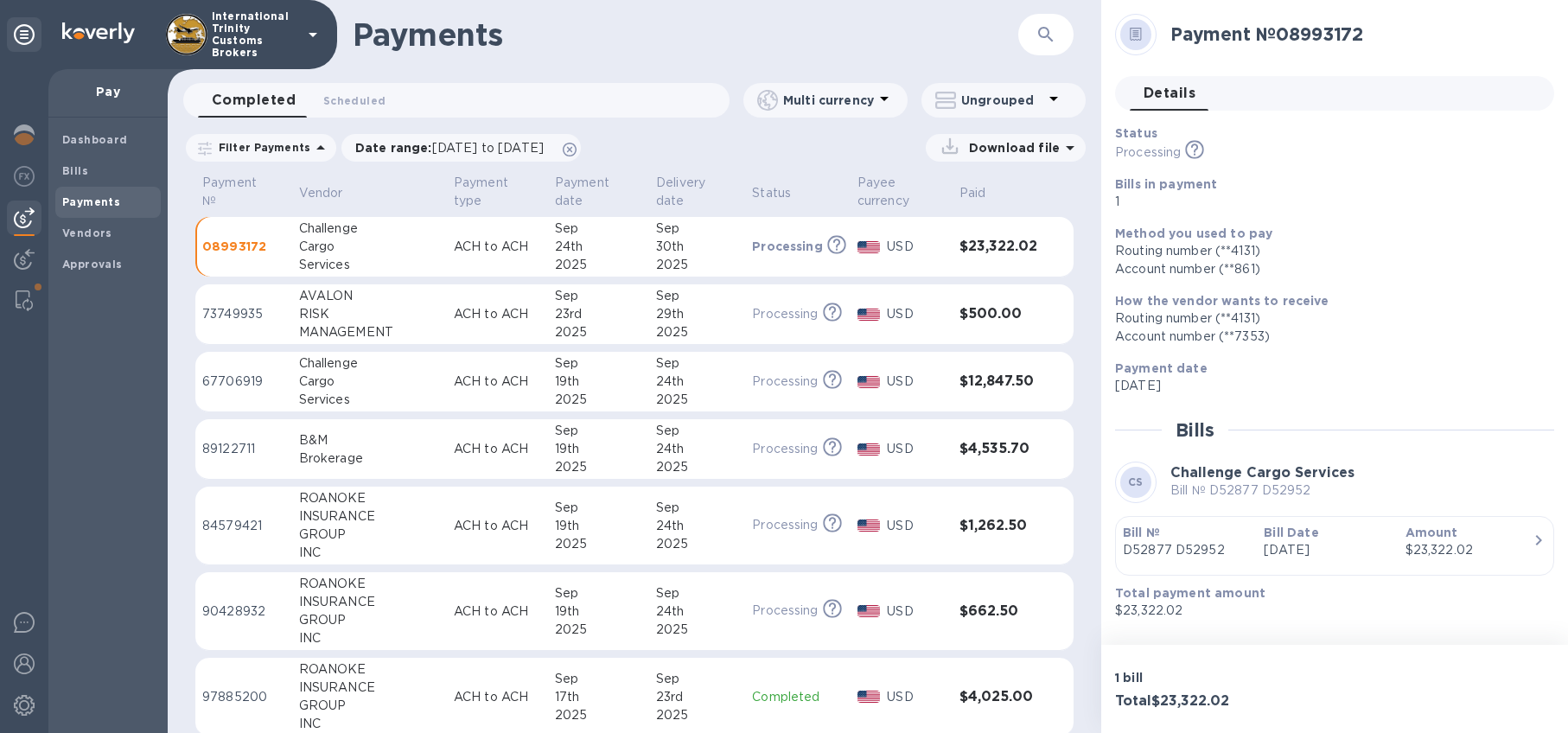
click at [1303, 554] on p "[DATE]" at bounding box center [1326, 550] width 127 height 18
